Goal: Find specific page/section: Find specific page/section

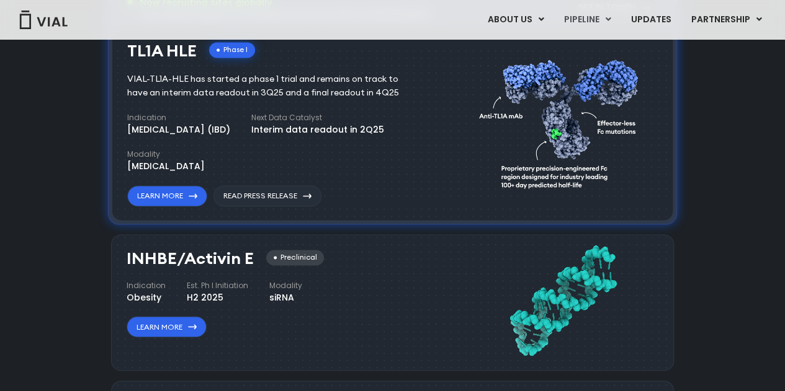
scroll to position [895, 0]
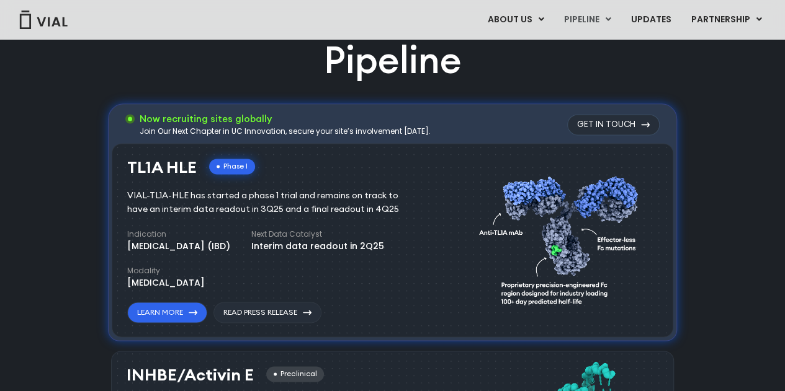
scroll to position [773, 0]
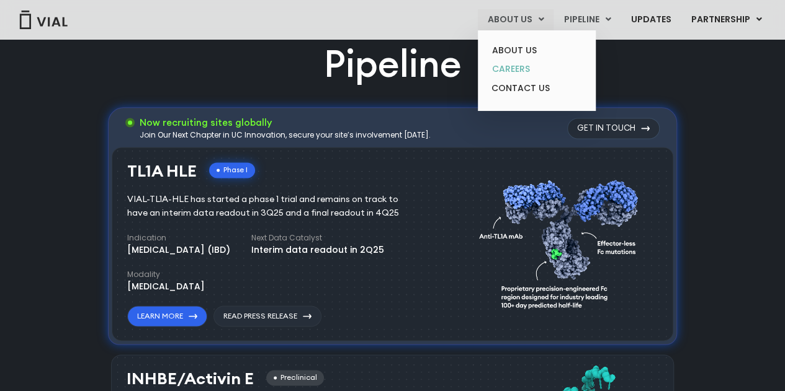
click at [519, 72] on link "CAREERS" at bounding box center [536, 69] width 109 height 19
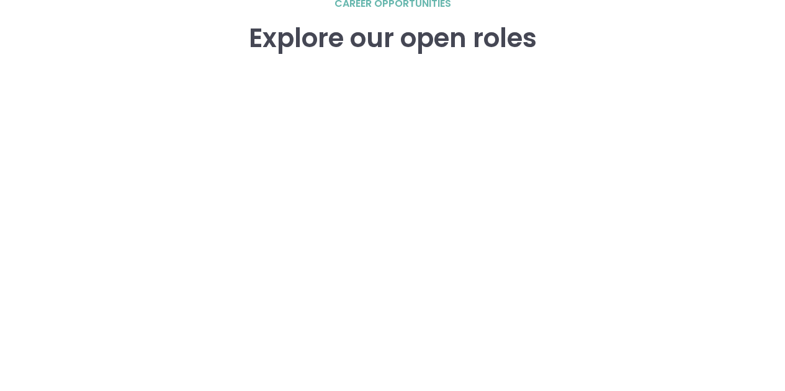
scroll to position [1784, 0]
